Goal: Complete application form: Complete application form

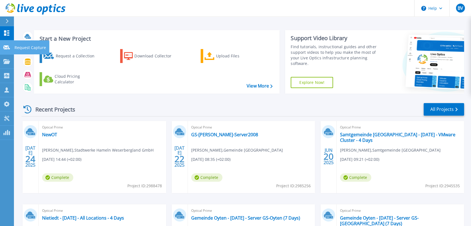
click at [8, 48] on icon at bounding box center [6, 47] width 7 height 4
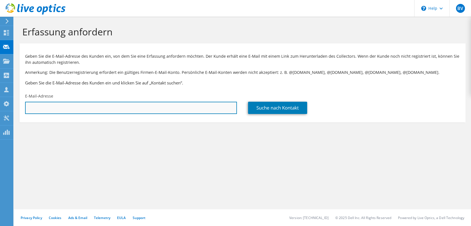
click at [90, 103] on input "text" at bounding box center [131, 108] width 212 height 12
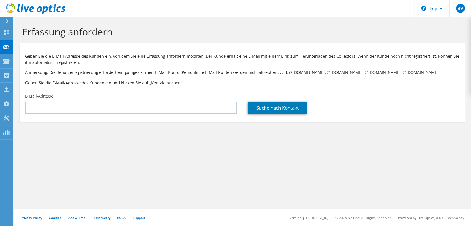
click at [174, 153] on div "Erfassung anfordern Geben Sie die E-Mail-Adresse des Kunden ein, von dem Sie ei…" at bounding box center [242, 121] width 457 height 209
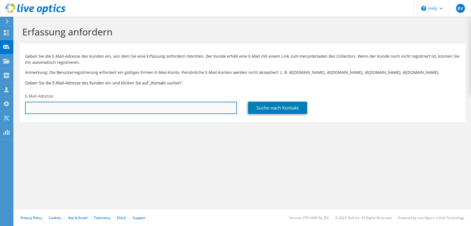
click at [59, 103] on input "text" at bounding box center [131, 108] width 212 height 12
paste input "philipp.wehling@bego.com"
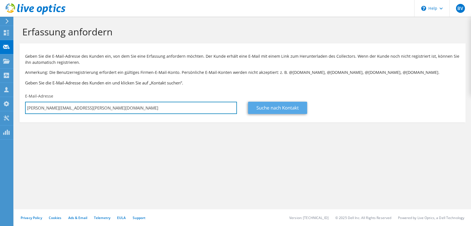
type input "philipp.wehling@bego.com"
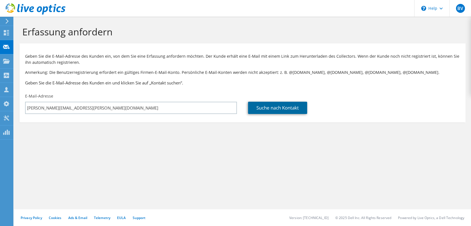
click at [283, 109] on link "Suche nach Kontakt" at bounding box center [277, 108] width 59 height 12
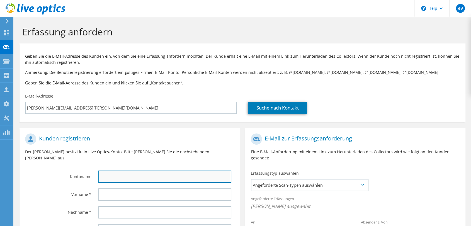
click at [131, 171] on input "text" at bounding box center [164, 177] width 133 height 12
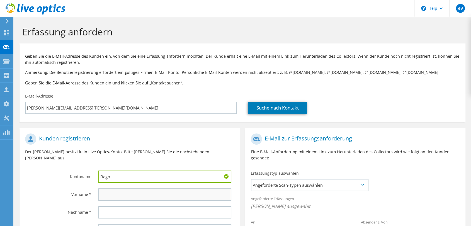
type input "Bego"
click at [113, 189] on input "text" at bounding box center [164, 195] width 133 height 12
type input "Philipp"
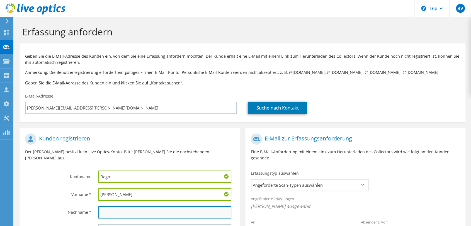
click at [152, 206] on input "text" at bounding box center [164, 212] width 133 height 12
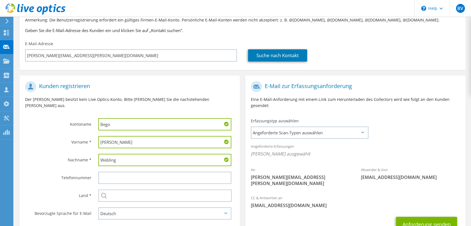
scroll to position [91, 0]
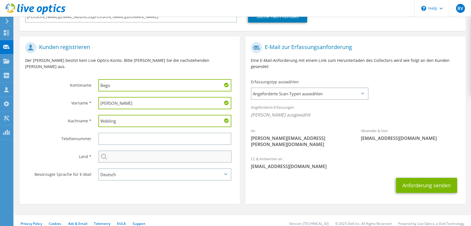
type input "Webling"
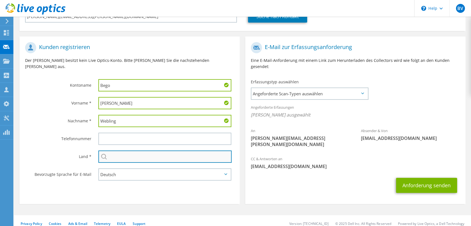
click at [125, 151] on input "text" at bounding box center [164, 157] width 133 height 12
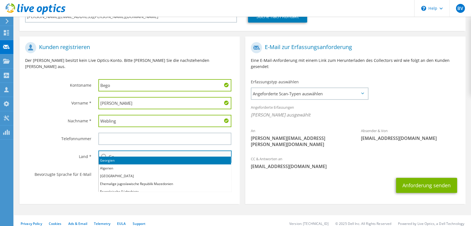
type input "G"
click at [114, 161] on li "[GEOGRAPHIC_DATA]" at bounding box center [165, 161] width 132 height 8
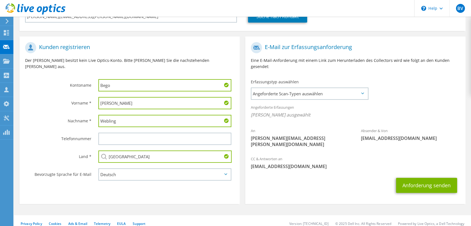
type input "[GEOGRAPHIC_DATA]"
click at [116, 168] on select "English Deutsch Español Français Italiano Polski Português Русский 한국어 中文 日本語" at bounding box center [164, 174] width 133 height 12
select select "en-US"
click at [98, 168] on select "English Deutsch Español Français Italiano Polski Português Русский 한국어 中文 日本語" at bounding box center [164, 174] width 133 height 12
click at [292, 95] on span "Angeforderte Scan-Typen auswählen" at bounding box center [310, 93] width 116 height 11
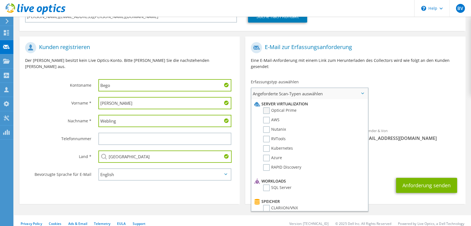
click at [285, 109] on label "Optical Prime" at bounding box center [279, 110] width 33 height 7
click at [0, 0] on input "Optical Prime" at bounding box center [0, 0] width 0 height 0
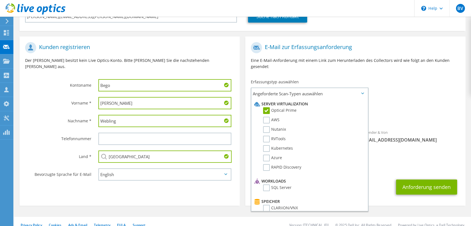
click at [403, 112] on span "Optical Prime" at bounding box center [355, 116] width 209 height 9
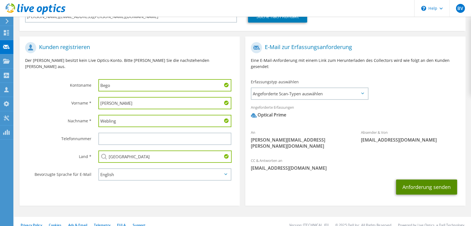
click at [425, 182] on button "Anforderung senden" at bounding box center [426, 187] width 61 height 15
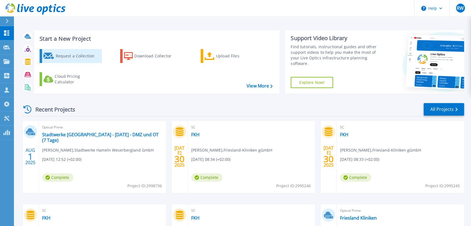
click at [81, 57] on div "Request a Collection" at bounding box center [77, 55] width 45 height 11
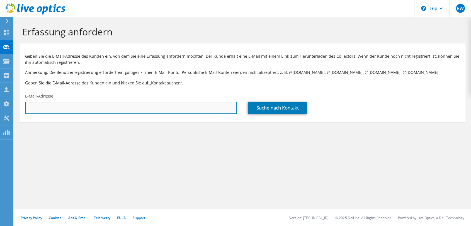
click at [54, 104] on input "text" at bounding box center [131, 108] width 212 height 12
paste input "philipp.wehling@bego.com"
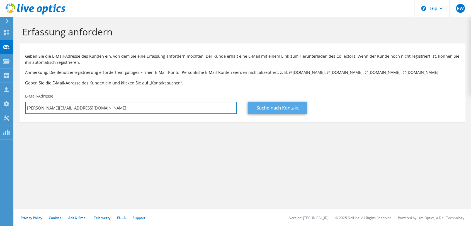
type input "philipp.wehling@bego.com"
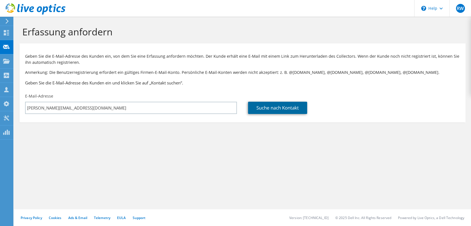
click at [285, 107] on link "Suche nach Kontakt" at bounding box center [277, 108] width 59 height 12
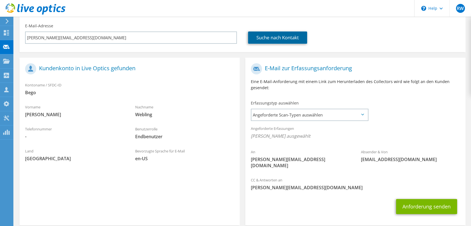
scroll to position [91, 0]
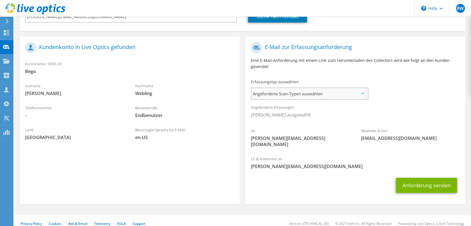
click at [284, 93] on span "Angeforderte Scan-Typen auswählen" at bounding box center [310, 93] width 116 height 11
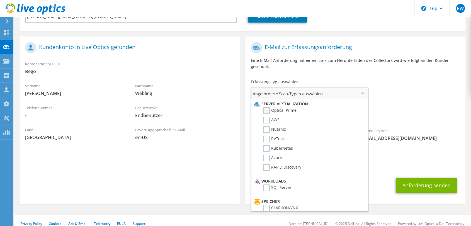
click at [282, 111] on label "Optical Prime" at bounding box center [279, 110] width 33 height 7
click at [0, 0] on input "Optical Prime" at bounding box center [0, 0] width 0 height 0
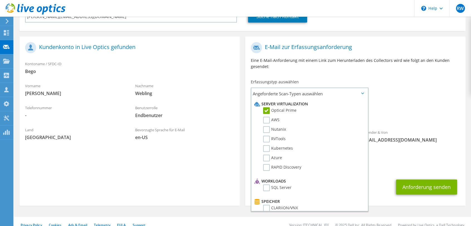
click at [437, 92] on div "An philipp.wehling@bego.com Absender & Von liveoptics@liveoptics.com" at bounding box center [355, 96] width 220 height 115
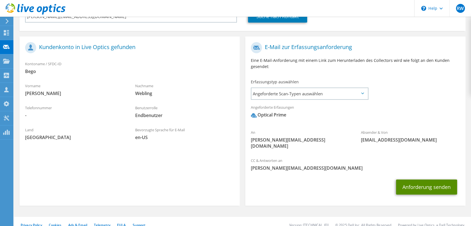
click at [429, 180] on button "Anforderung senden" at bounding box center [426, 187] width 61 height 15
